Goal: Information Seeking & Learning: Learn about a topic

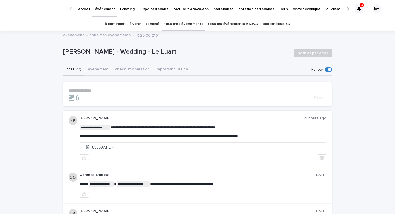
click at [88, 10] on p "accueil" at bounding box center [84, 6] width 12 height 12
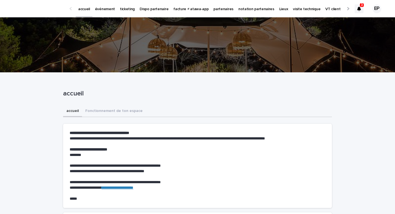
click at [102, 7] on p "événement" at bounding box center [105, 6] width 20 height 12
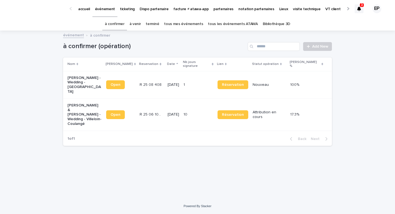
click at [189, 24] on link "tous mes événements" at bounding box center [183, 24] width 39 height 13
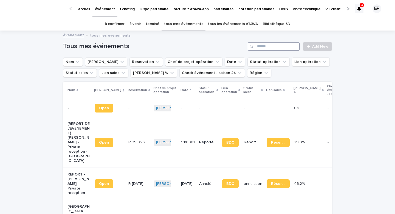
click at [263, 47] on input "Search" at bounding box center [274, 46] width 52 height 9
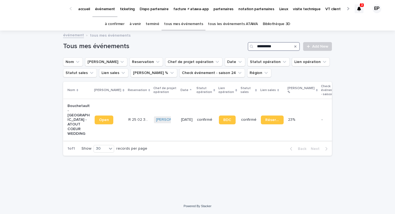
type input "**********"
click at [99, 124] on link "Open" at bounding box center [104, 119] width 19 height 9
click at [86, 11] on p "accueil" at bounding box center [84, 6] width 12 height 12
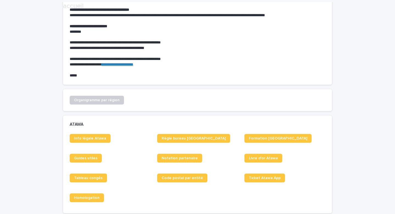
scroll to position [239, 0]
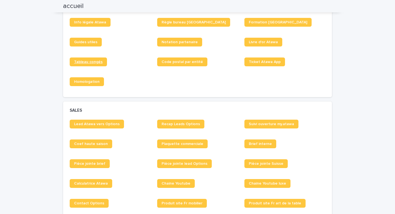
click at [96, 66] on link "Tableau congés" at bounding box center [88, 61] width 37 height 9
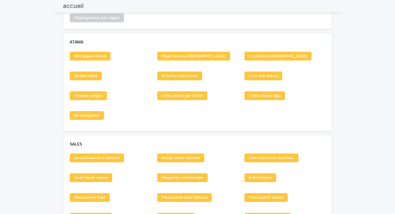
scroll to position [260, 0]
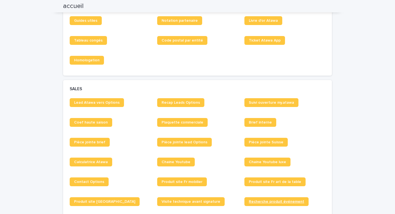
click at [261, 198] on link "Recherche produit événement" at bounding box center [277, 201] width 64 height 9
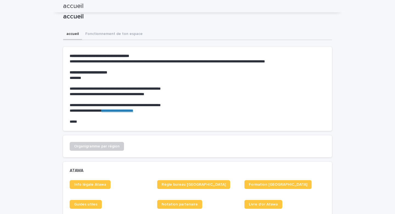
scroll to position [0, 0]
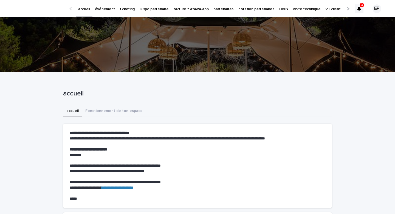
click at [111, 9] on p "événement" at bounding box center [105, 6] width 20 height 12
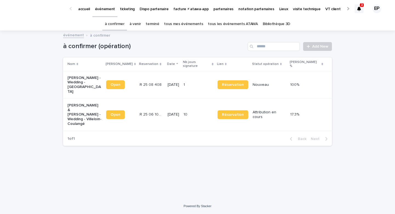
click at [116, 83] on div "Open" at bounding box center [120, 84] width 29 height 13
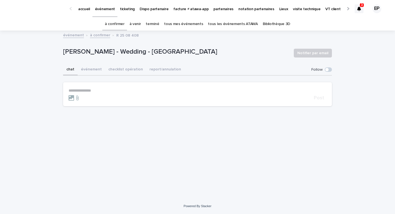
click at [86, 91] on p "**********" at bounding box center [198, 90] width 258 height 5
click at [84, 96] on span "Garance Oboeuf" at bounding box center [85, 98] width 30 height 4
click at [111, 90] on p "**********" at bounding box center [198, 90] width 258 height 5
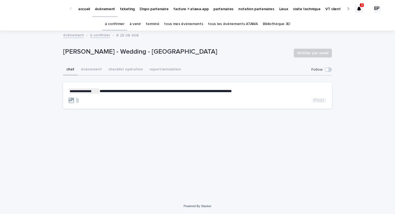
click at [320, 100] on span "Post" at bounding box center [319, 100] width 10 height 5
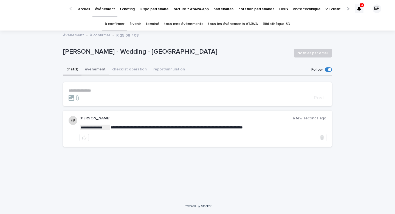
click at [88, 74] on button "événement" at bounding box center [95, 70] width 27 height 12
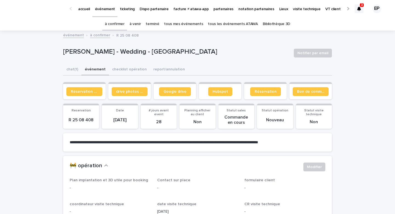
click at [88, 66] on button "événement" at bounding box center [95, 70] width 27 height 12
click at [303, 8] on p "visite technique" at bounding box center [306, 6] width 27 height 12
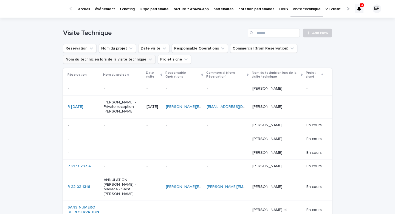
click at [136, 60] on button "Nom du technicien lors de la visite technique" at bounding box center [109, 59] width 93 height 9
click at [148, 60] on icon "Nom du technicien lors de la visite technique" at bounding box center [150, 59] width 5 height 5
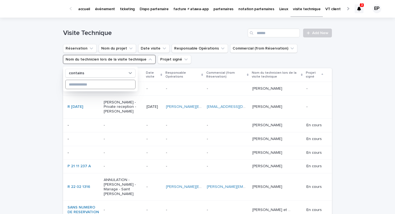
click at [105, 83] on input at bounding box center [101, 84] width 70 height 9
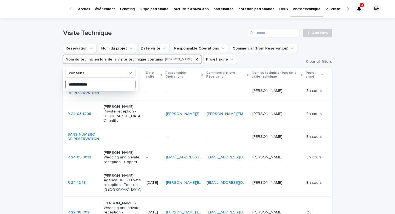
type input "**********"
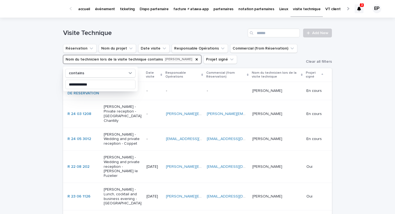
click at [371, 94] on div "**********" at bounding box center [197, 195] width 395 height 354
click at [107, 88] on div "-" at bounding box center [123, 90] width 38 height 6
click at [103, 9] on p "événement" at bounding box center [105, 6] width 20 height 12
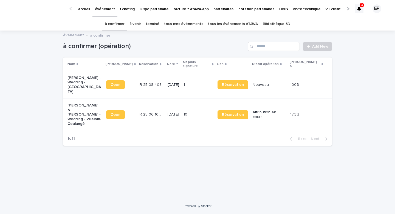
click at [227, 27] on link "tous les événements ATAWA" at bounding box center [233, 24] width 50 height 13
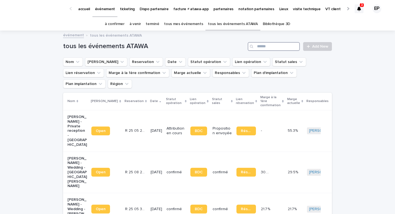
click at [266, 46] on input "Search" at bounding box center [274, 46] width 52 height 9
type input "*"
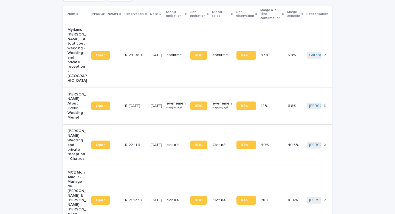
scroll to position [81, 0]
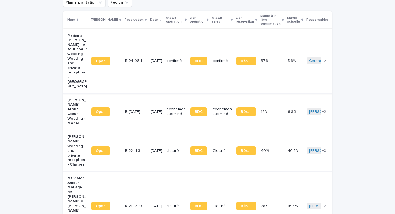
type input "******"
click at [100, 59] on span "Open" at bounding box center [101, 61] width 10 height 4
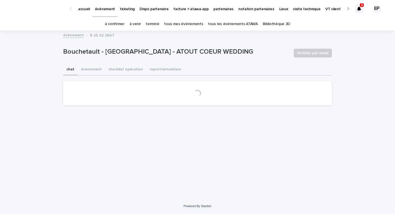
click at [126, 69] on button "checklist opération" at bounding box center [125, 70] width 41 height 12
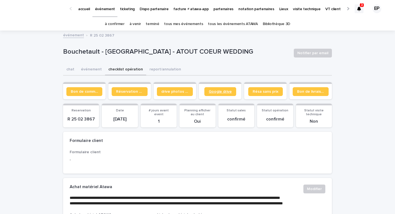
click at [223, 91] on span "Google drive" at bounding box center [220, 92] width 23 height 4
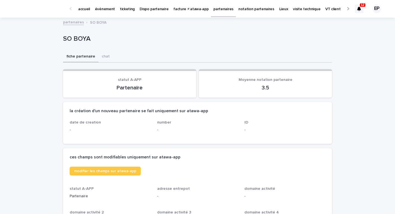
click at [100, 10] on p "événement" at bounding box center [105, 6] width 20 height 12
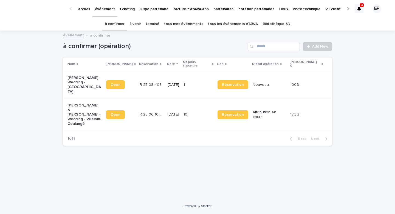
click at [213, 25] on link "tous les événements ATAWA" at bounding box center [233, 24] width 50 height 13
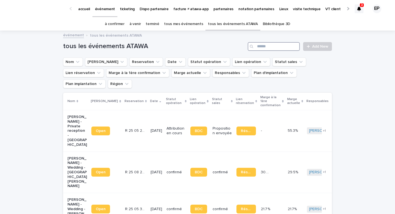
click at [271, 43] on input "Search" at bounding box center [274, 46] width 52 height 9
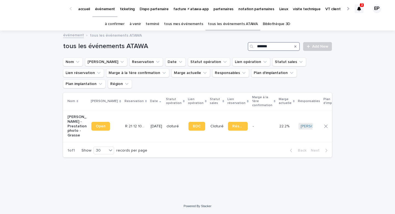
type input "*******"
click at [214, 9] on p "partenaires" at bounding box center [224, 6] width 20 height 12
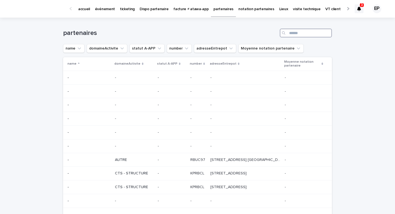
click at [290, 34] on input "Search" at bounding box center [306, 33] width 52 height 9
type input "**********"
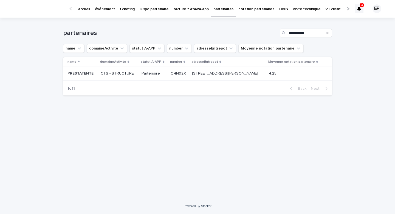
click at [196, 73] on p "441 Avenue Marguerite Perey, 77127 LIEUSAINT" at bounding box center [225, 73] width 67 height 6
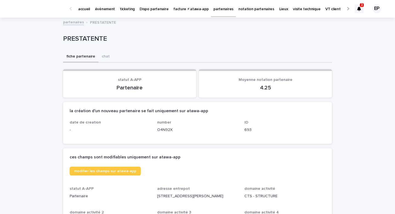
click at [213, 14] on link "partenaires" at bounding box center [223, 8] width 25 height 16
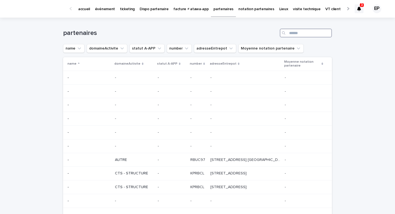
click at [293, 34] on input "Search" at bounding box center [306, 33] width 52 height 9
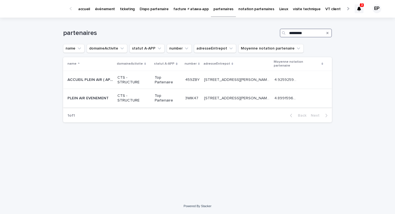
type input "*********"
click at [170, 93] on p "Top Partenaire" at bounding box center [168, 97] width 26 height 9
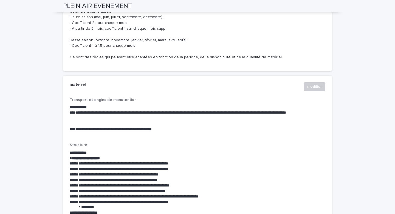
scroll to position [808, 0]
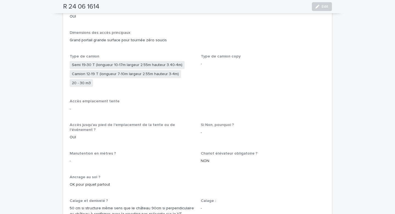
scroll to position [285, 0]
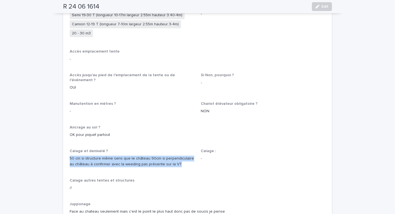
drag, startPoint x: 174, startPoint y: 149, endPoint x: 53, endPoint y: 140, distance: 122.0
copy p "50 cm si structure même sens que le château 90cm si perpendiculaire au château …"
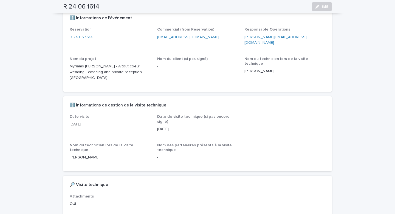
scroll to position [0, 0]
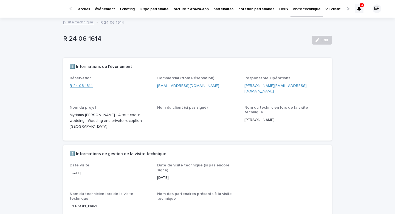
click at [85, 87] on link "R 24 06 1614" at bounding box center [81, 86] width 23 height 6
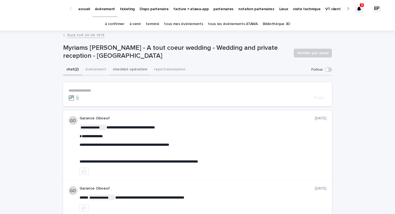
click at [128, 70] on button "checklist opération" at bounding box center [130, 70] width 41 height 12
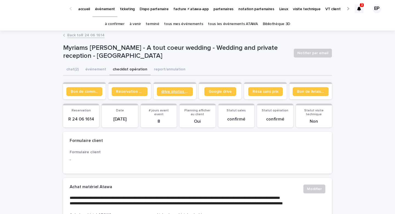
click at [163, 91] on span "drive photos coordinateur" at bounding box center [174, 92] width 27 height 4
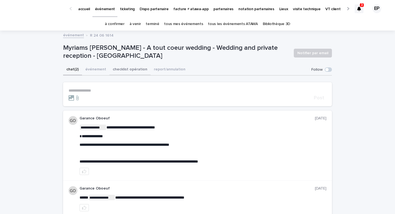
click at [122, 69] on button "checklist opération" at bounding box center [130, 70] width 41 height 12
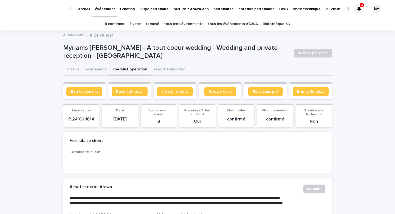
click at [84, 96] on section "Bon de commande" at bounding box center [84, 90] width 43 height 17
click at [84, 91] on span "Bon de commande" at bounding box center [84, 92] width 27 height 4
